Goal: Find specific page/section: Find specific page/section

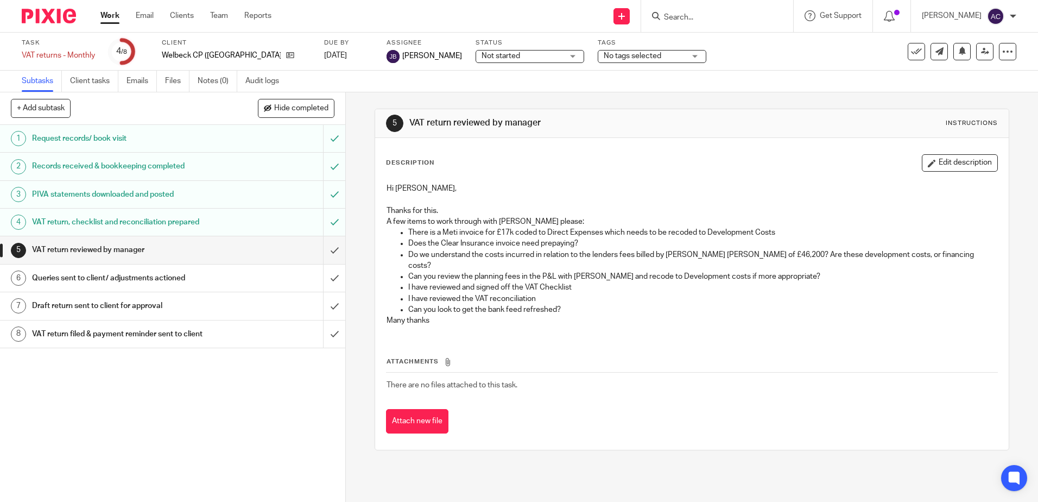
click at [688, 13] on input "Search" at bounding box center [712, 18] width 98 height 10
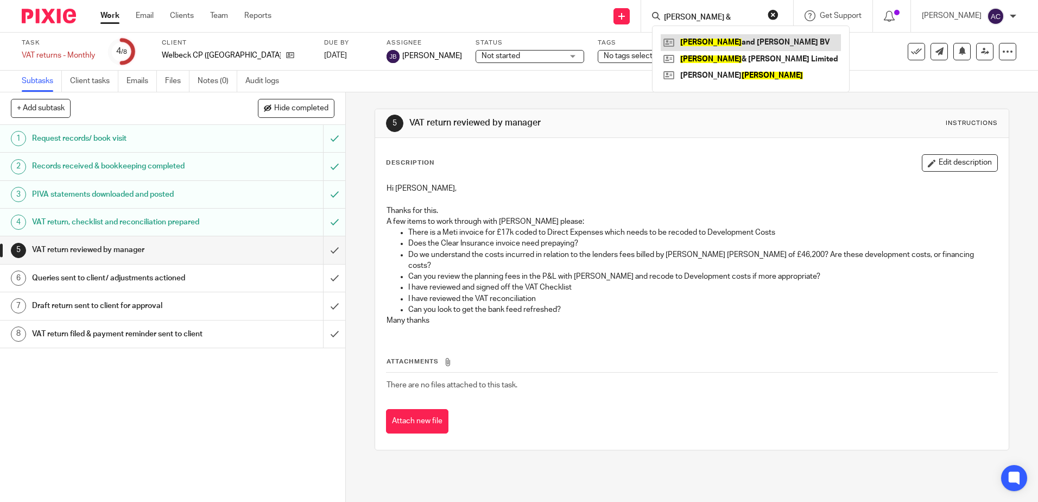
type input "smith &"
click at [750, 37] on link at bounding box center [751, 42] width 180 height 16
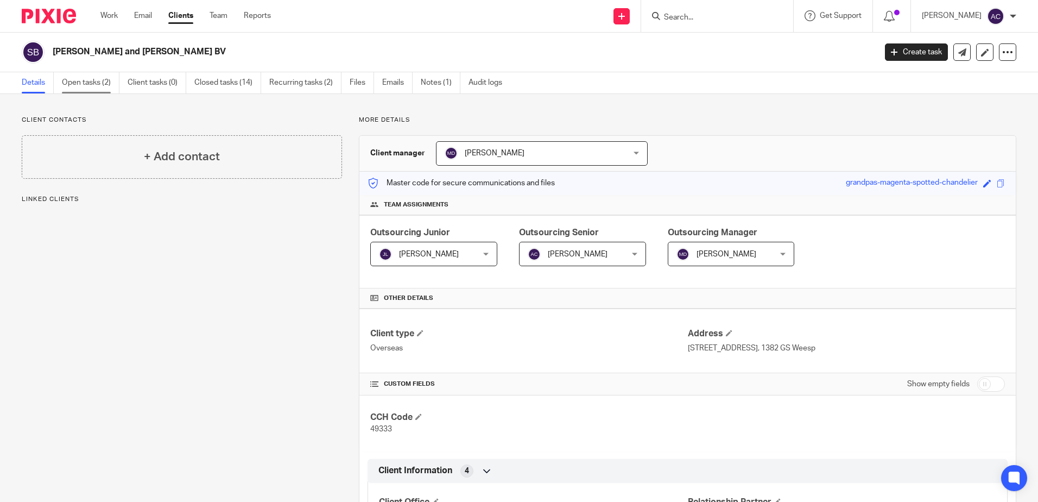
click at [80, 88] on link "Open tasks (2)" at bounding box center [91, 82] width 58 height 21
